Goal: Task Accomplishment & Management: Use online tool/utility

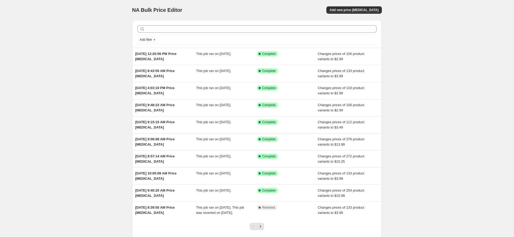
click at [357, 14] on div "NA Bulk Price Editor. This page is ready NA Bulk Price Editor Add new price [ME…" at bounding box center [257, 10] width 250 height 20
click at [357, 13] on button "Add new price [MEDICAL_DATA]" at bounding box center [353, 9] width 55 height 7
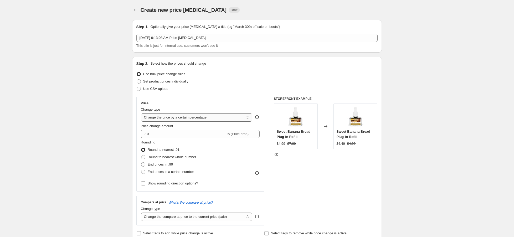
click at [187, 116] on select "Change the price to a certain amount Change the price by a certain amount Chang…" at bounding box center [197, 117] width 112 height 8
select select "to"
click at [141, 113] on select "Change the price to a certain amount Change the price by a certain amount Chang…" at bounding box center [197, 117] width 112 height 8
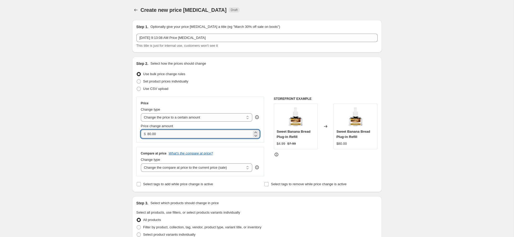
click at [178, 135] on input "80.00" at bounding box center [199, 134] width 104 height 8
type input "13.99"
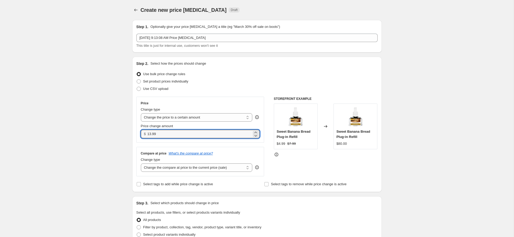
drag, startPoint x: 90, startPoint y: 127, endPoint x: 129, endPoint y: 145, distance: 42.1
click at [90, 127] on div "Create new price [MEDICAL_DATA]. This page is ready Create new price [MEDICAL_D…" at bounding box center [257, 238] width 514 height 476
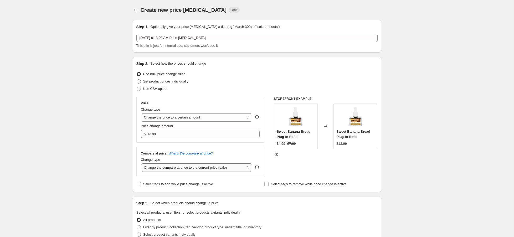
click at [182, 171] on select "Change the compare at price to the current price (sale) Change the compare at p…" at bounding box center [197, 167] width 112 height 8
select select "no_change"
click at [141, 163] on select "Change the compare at price to the current price (sale) Change the compare at p…" at bounding box center [197, 167] width 112 height 8
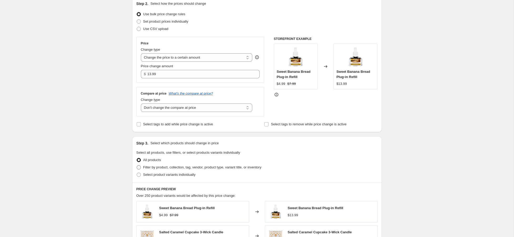
scroll to position [60, 0]
click at [165, 167] on span "Filter by product, collection, tag, vendor, product type, variant title, or inv…" at bounding box center [202, 167] width 118 height 4
click at [137, 165] on input "Filter by product, collection, tag, vendor, product type, variant title, or inv…" at bounding box center [137, 165] width 0 height 0
radio input "true"
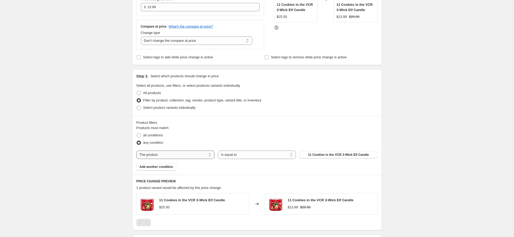
scroll to position [127, 0]
click at [159, 154] on select "The product The product's collection The product's tag The product's vendor The…" at bounding box center [175, 154] width 78 height 8
select select "collection"
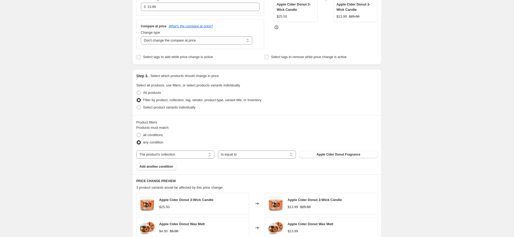
scroll to position [127, 0]
click at [318, 156] on span "Apple Cider Donut Fragrance" at bounding box center [338, 154] width 44 height 4
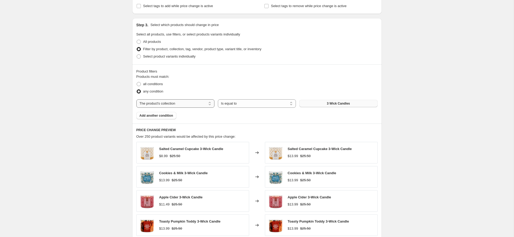
scroll to position [178, 0]
click at [141, 83] on span at bounding box center [138, 84] width 5 height 5
click at [137, 83] on input "all conditions" at bounding box center [137, 82] width 0 height 0
radio input "true"
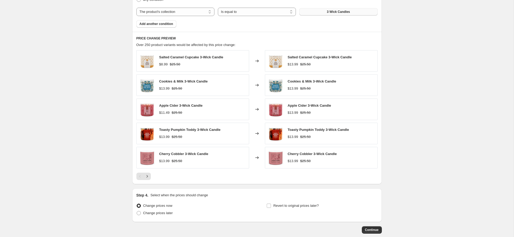
scroll to position [298, 0]
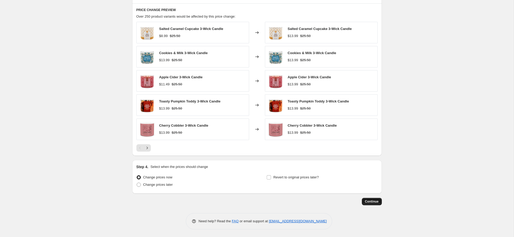
click at [372, 201] on span "Continue" at bounding box center [372, 201] width 14 height 4
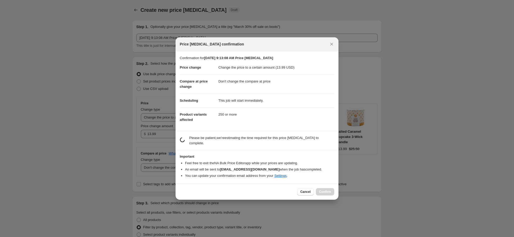
scroll to position [0, 0]
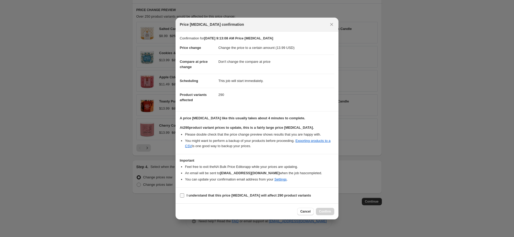
drag, startPoint x: 183, startPoint y: 198, endPoint x: 186, endPoint y: 197, distance: 2.9
click at [183, 198] on span ":r24:" at bounding box center [182, 195] width 5 height 5
click at [183, 198] on input "I understand that this price [MEDICAL_DATA] will affect 290 product variants" at bounding box center [182, 195] width 4 height 4
checkbox input "true"
click at [319, 212] on span "Confirm" at bounding box center [325, 211] width 12 height 4
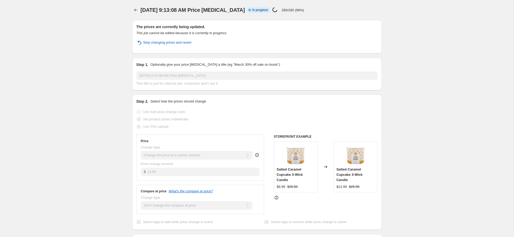
select select "no_change"
select select "collection"
